Goal: Task Accomplishment & Management: Use online tool/utility

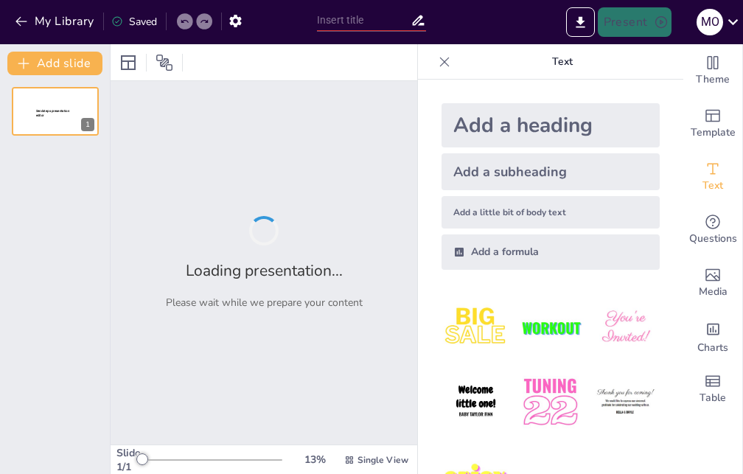
type input "Aprendizaje Significativo: Herramientas y Estrategias Prácticas"
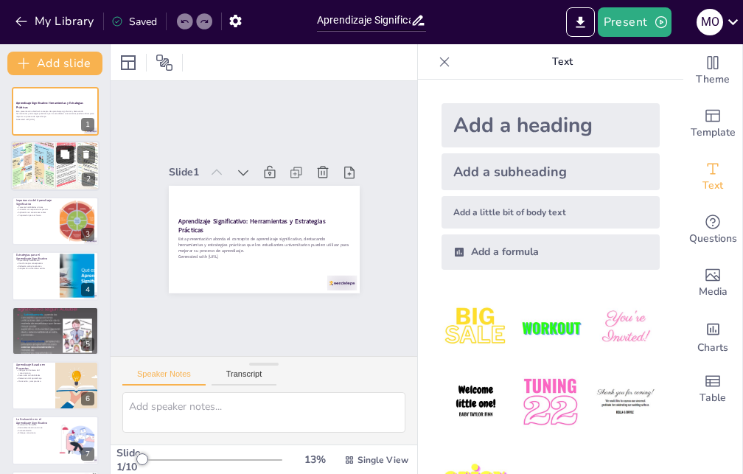
click at [56, 147] on button at bounding box center [65, 155] width 18 height 18
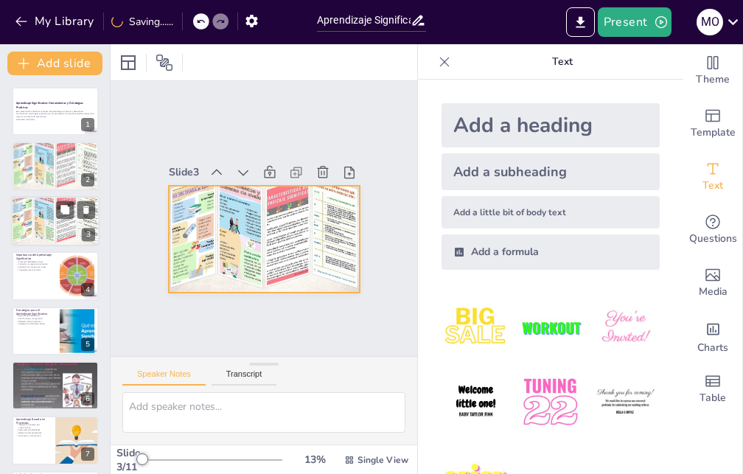
click at [35, 222] on div at bounding box center [55, 221] width 88 height 66
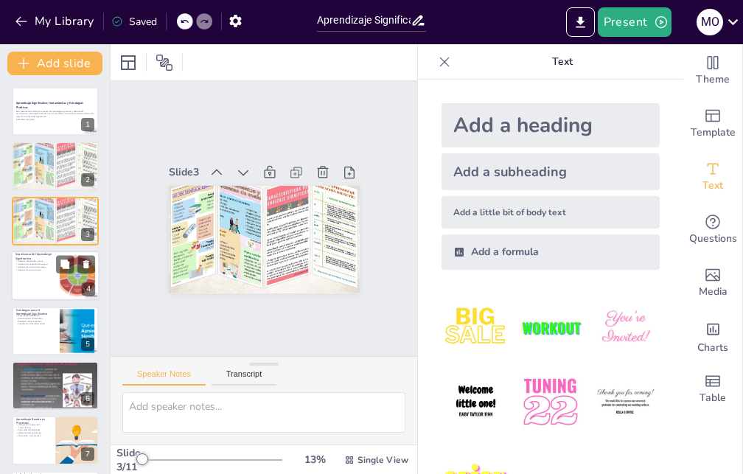
click at [35, 279] on div at bounding box center [55, 276] width 88 height 50
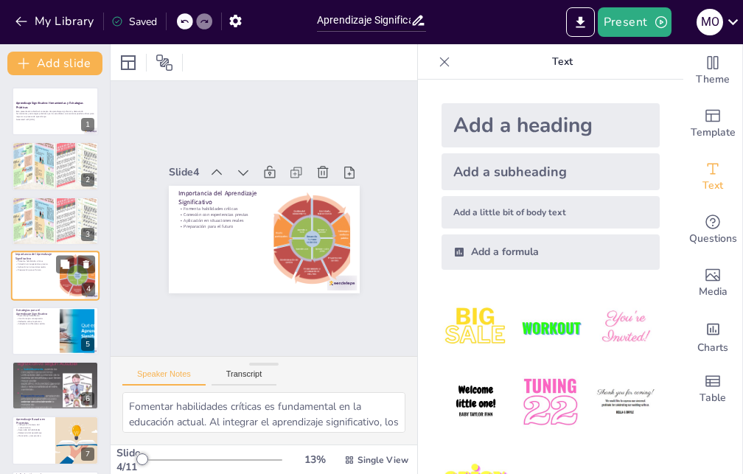
scroll to position [1, 0]
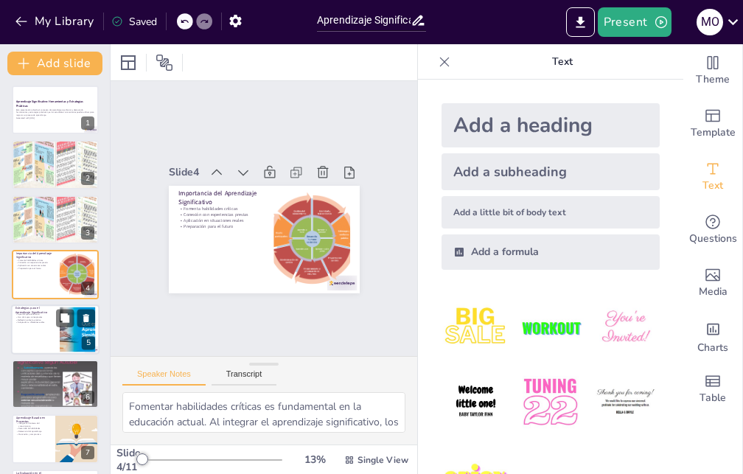
click at [32, 324] on div at bounding box center [55, 329] width 88 height 50
type textarea "El aprendizaje colaborativo promueve la interacción entre estudiantes, lo que e…"
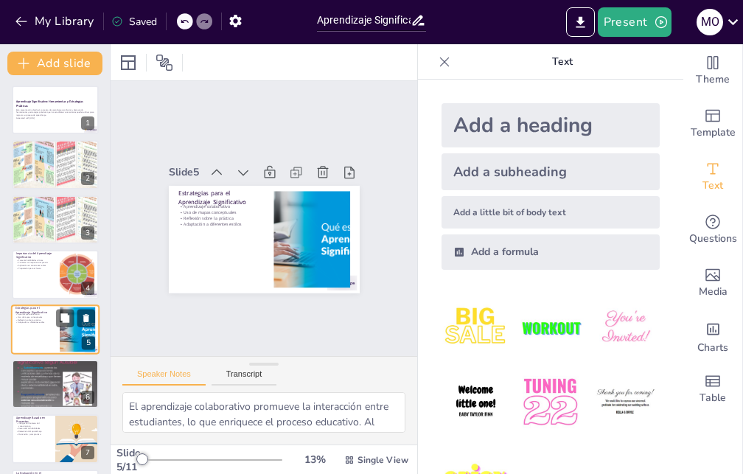
scroll to position [56, 0]
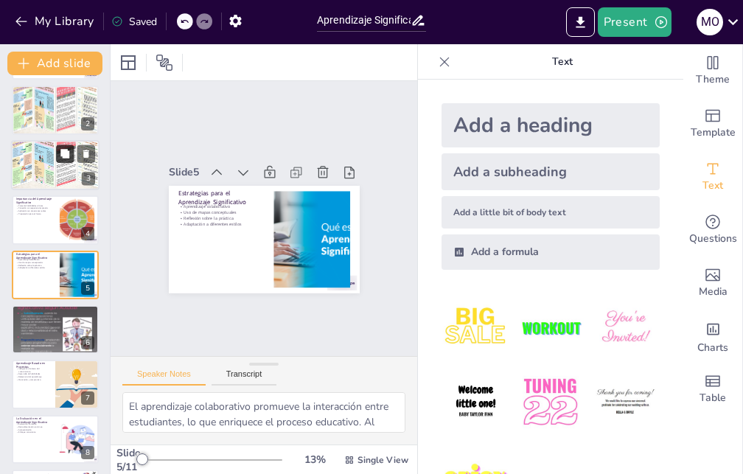
click at [66, 162] on button at bounding box center [65, 153] width 18 height 18
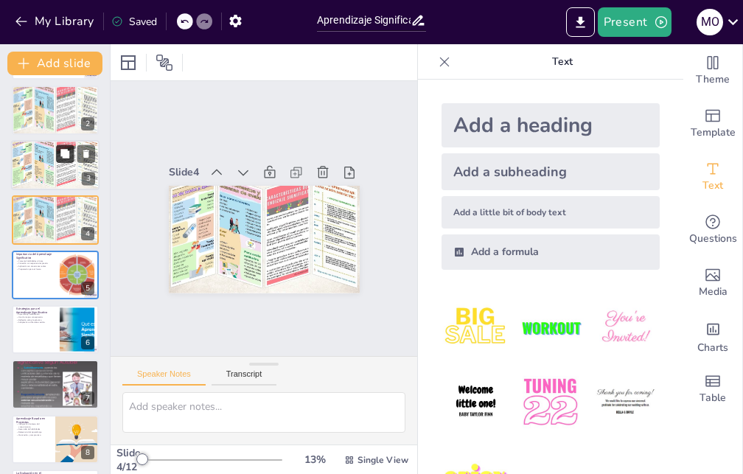
scroll to position [1, 0]
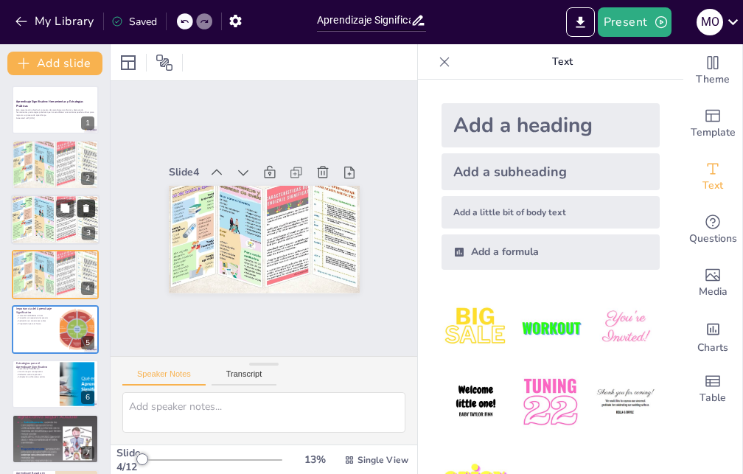
click at [81, 207] on icon at bounding box center [86, 208] width 10 height 10
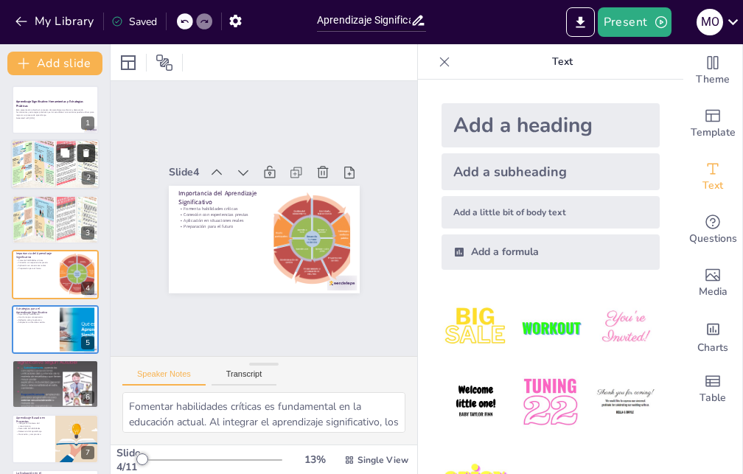
click at [83, 157] on icon at bounding box center [86, 153] width 10 height 10
type textarea "El aprendizaje colaborativo promueve la interacción entre estudiantes, lo que e…"
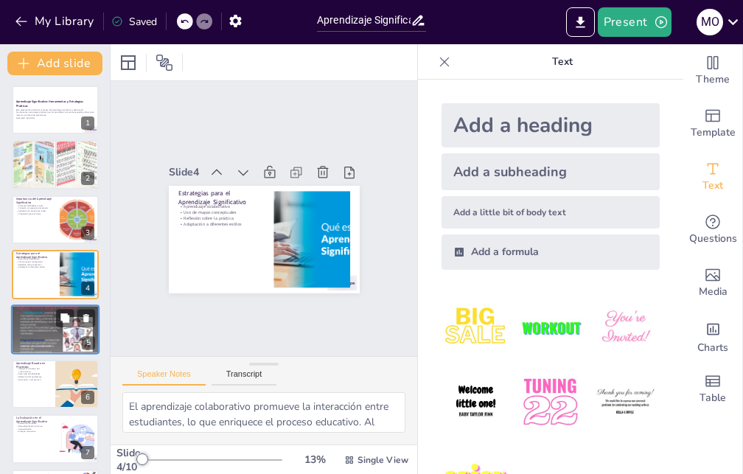
click at [49, 340] on div at bounding box center [55, 329] width 88 height 66
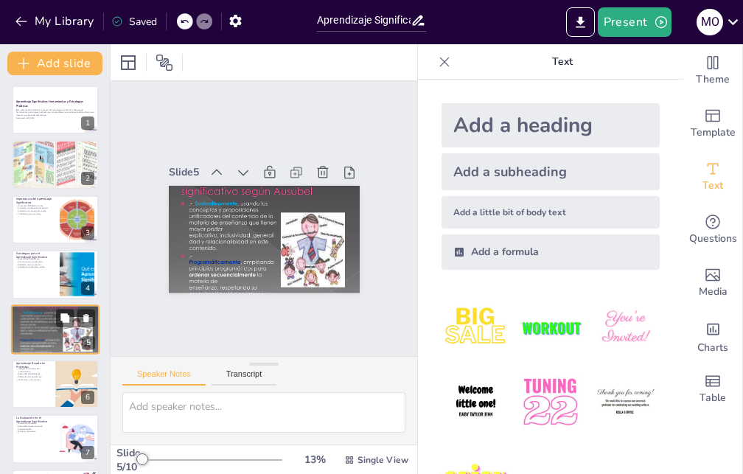
scroll to position [56, 0]
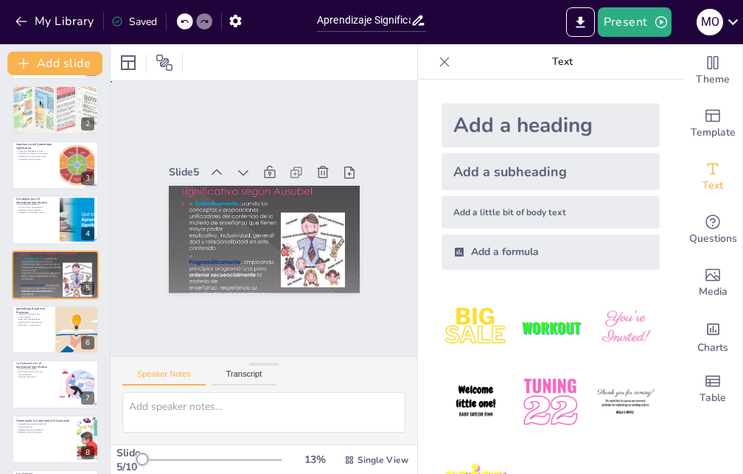
click at [371, 279] on div "Slide 1 Aprendizaje Significativo: Herramientas y Estrategias Prácticas Esta pr…" at bounding box center [264, 218] width 299 height 202
click at [45, 124] on div at bounding box center [55, 110] width 88 height 66
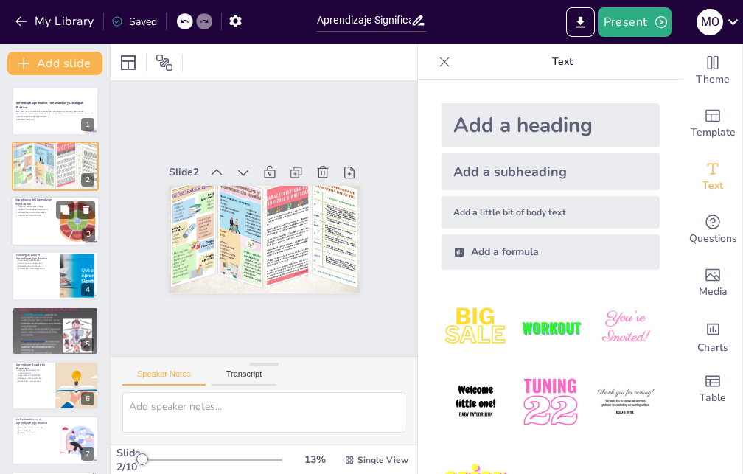
click at [38, 217] on div at bounding box center [55, 221] width 88 height 50
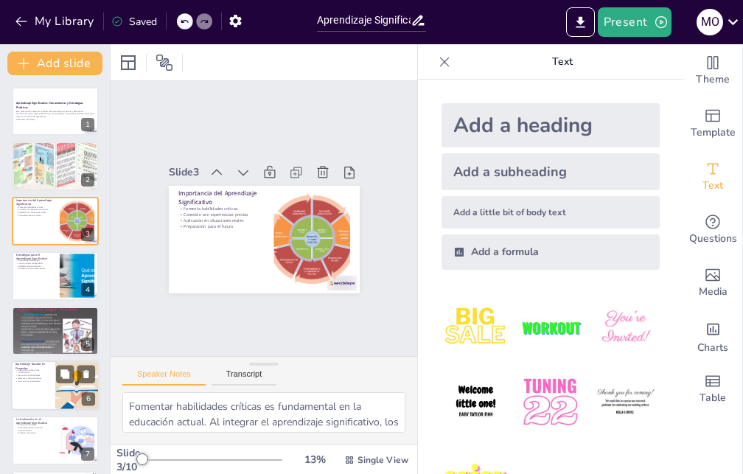
click at [37, 387] on div at bounding box center [55, 386] width 88 height 50
type textarea "La integración de áreas del conocimiento es esencial para un aprendizaje signif…"
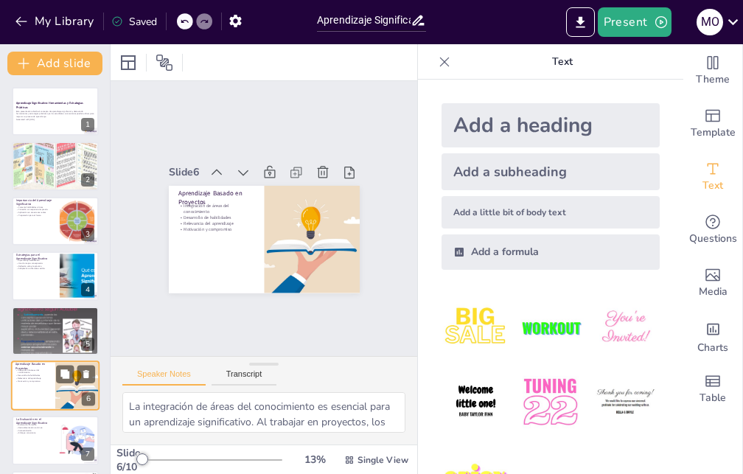
scroll to position [111, 0]
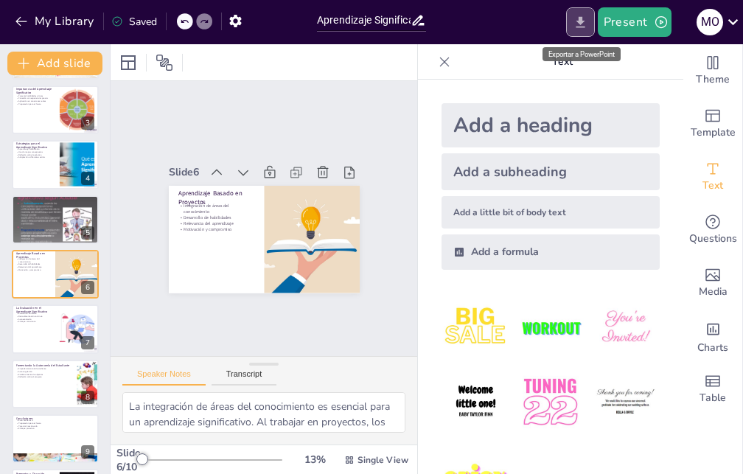
click at [580, 22] on icon "Export to PowerPoint" at bounding box center [580, 21] width 9 height 11
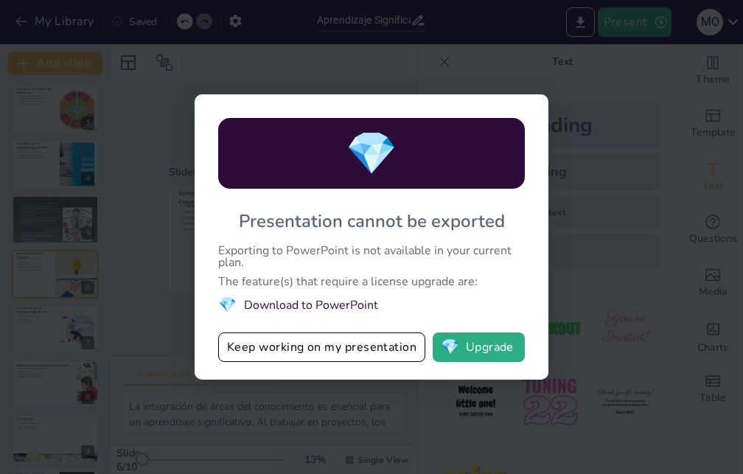
click at [361, 301] on li "💎 Download to PowerPoint" at bounding box center [371, 305] width 307 height 20
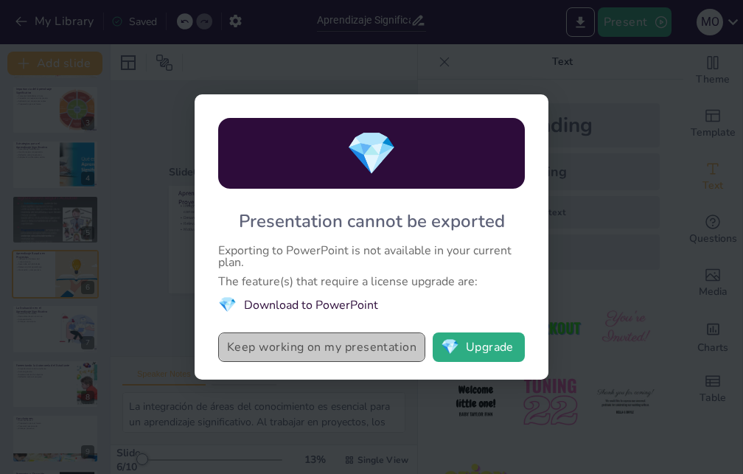
click at [344, 355] on button "Keep working on my presentation" at bounding box center [321, 346] width 207 height 29
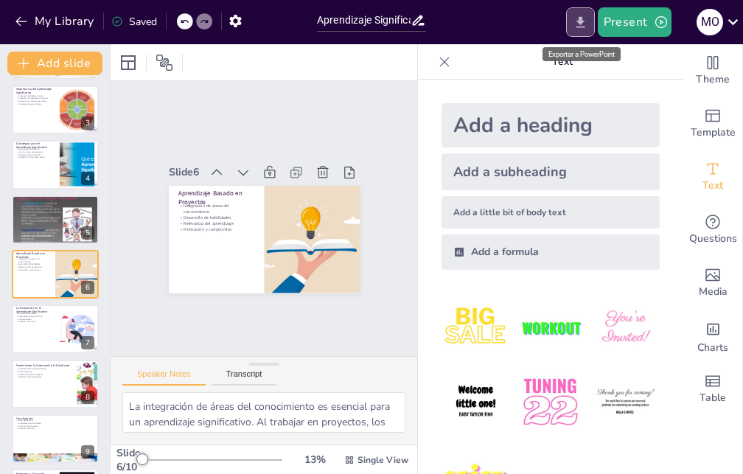
click at [582, 27] on icon "Export to PowerPoint" at bounding box center [580, 21] width 9 height 11
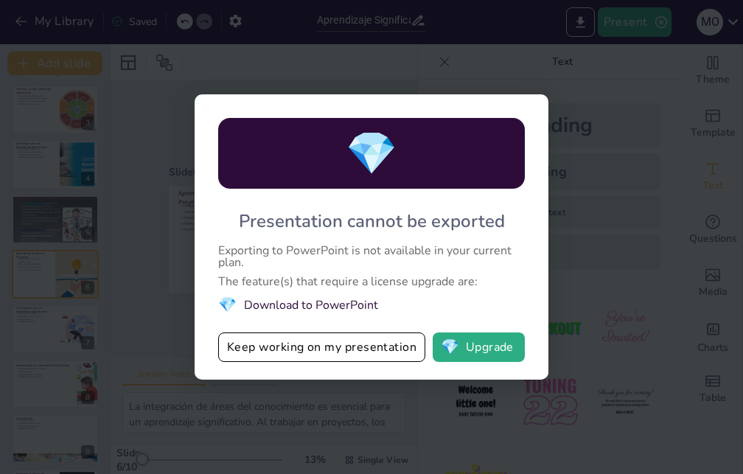
click at [338, 305] on li "💎 Download to PowerPoint" at bounding box center [371, 305] width 307 height 20
click at [282, 304] on li "💎 Download to PowerPoint" at bounding box center [371, 305] width 307 height 20
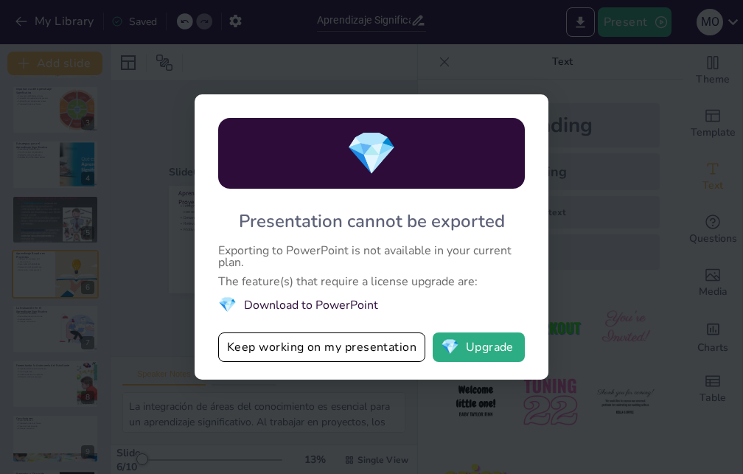
click at [282, 304] on li "💎 Download to PowerPoint" at bounding box center [371, 305] width 307 height 20
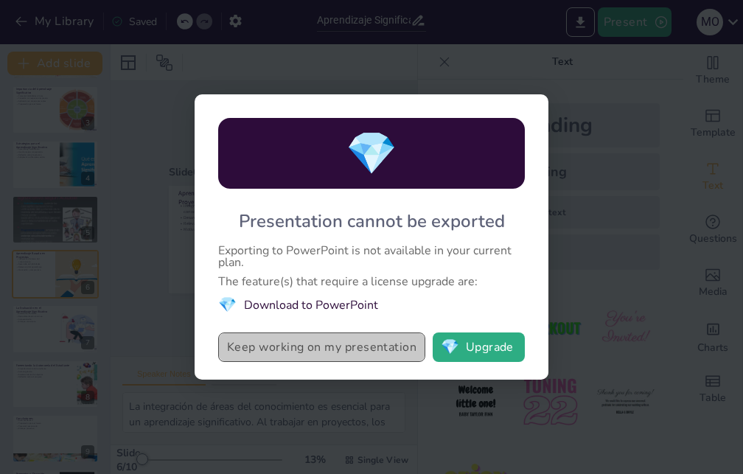
click at [400, 349] on button "Keep working on my presentation" at bounding box center [321, 346] width 207 height 29
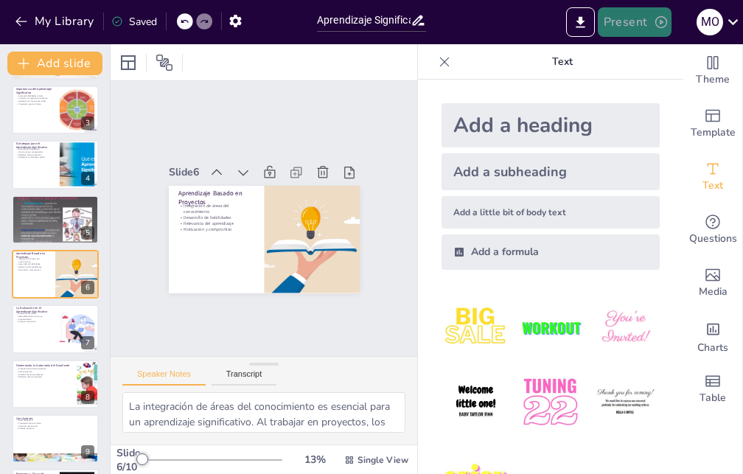
click at [617, 18] on button "Present" at bounding box center [635, 21] width 74 height 29
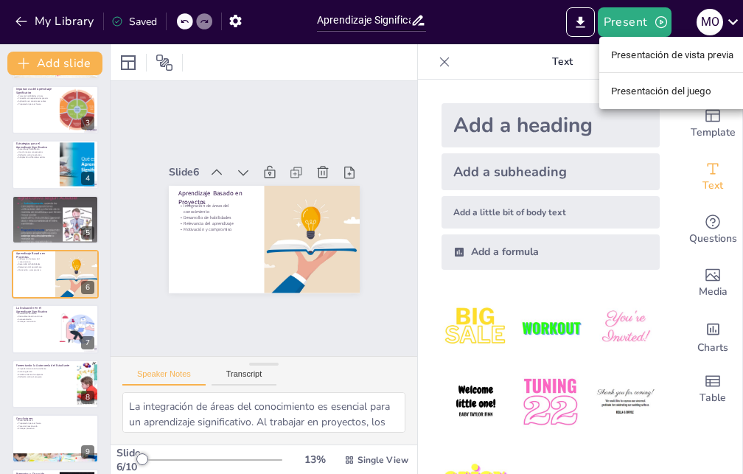
click at [580, 15] on div at bounding box center [371, 237] width 743 height 474
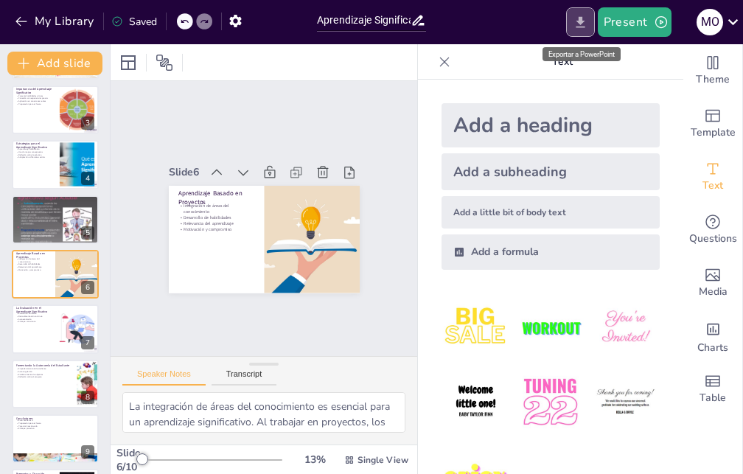
click at [579, 26] on icon "Export to PowerPoint" at bounding box center [580, 22] width 15 height 15
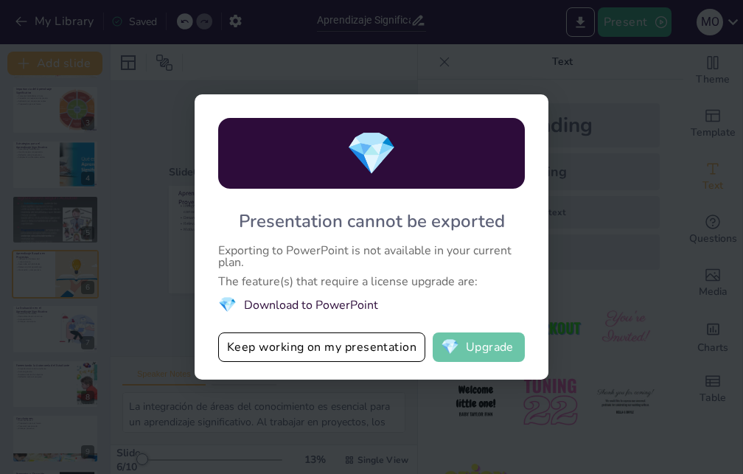
click at [490, 352] on button "💎 Upgrade" at bounding box center [479, 346] width 92 height 29
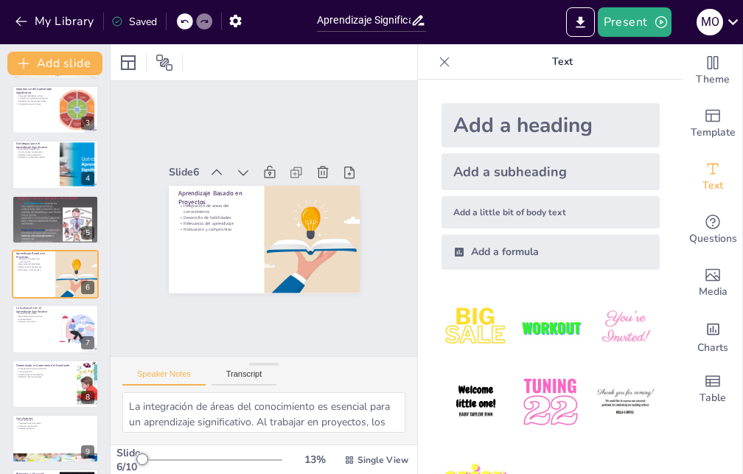
scroll to position [37, 0]
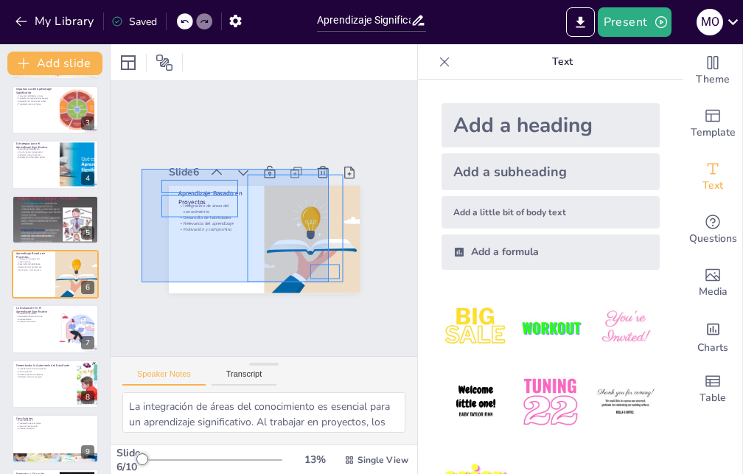
drag, startPoint x: 142, startPoint y: 132, endPoint x: 328, endPoint y: 247, distance: 219.1
click at [328, 247] on div "Slide 1 Aprendizaje Significativo: Herramientas y Estrategias Prácticas Esta pr…" at bounding box center [264, 218] width 307 height 275
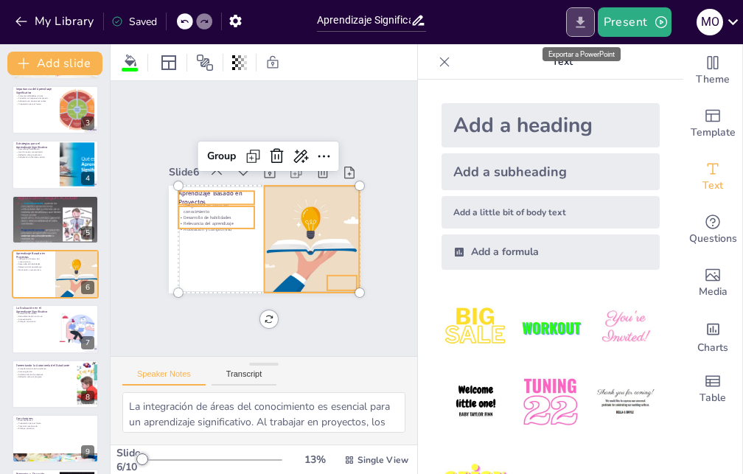
click at [577, 19] on icon "Export to PowerPoint" at bounding box center [580, 22] width 15 height 15
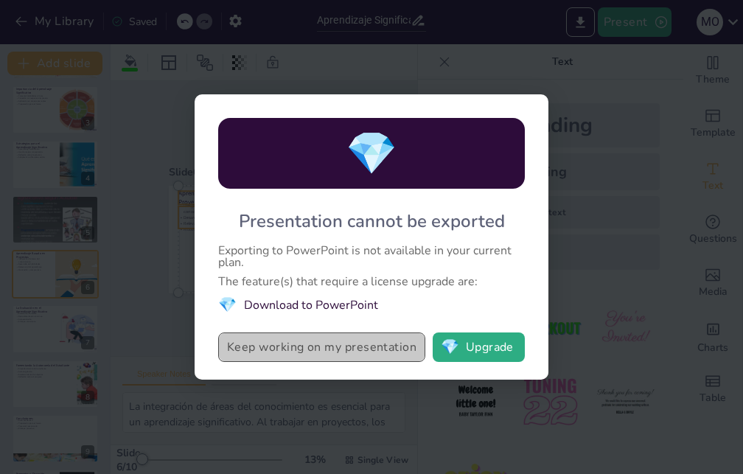
click at [369, 345] on button "Keep working on my presentation" at bounding box center [321, 346] width 207 height 29
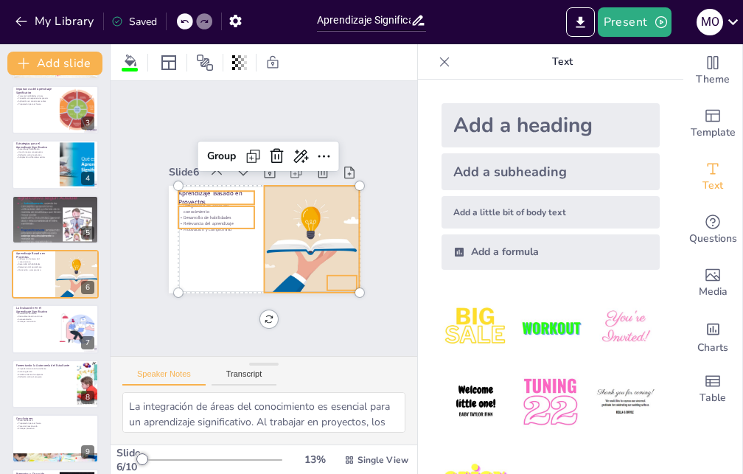
click at [437, 69] on icon at bounding box center [444, 62] width 15 height 15
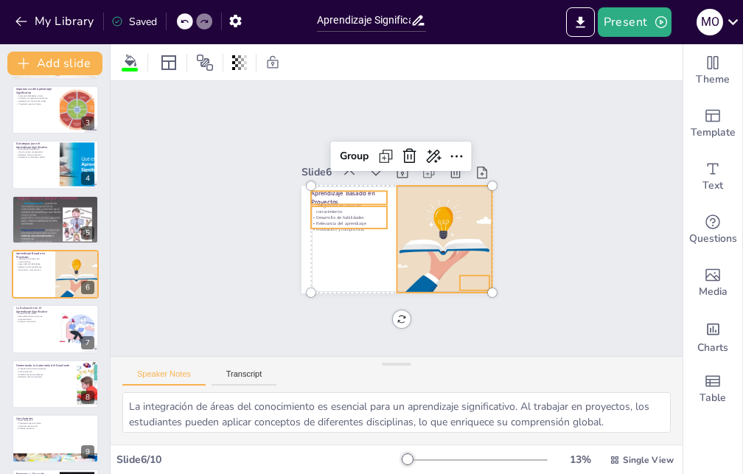
scroll to position [0, 0]
click at [436, 69] on div at bounding box center [397, 62] width 572 height 36
